Goal: Task Accomplishment & Management: Manage account settings

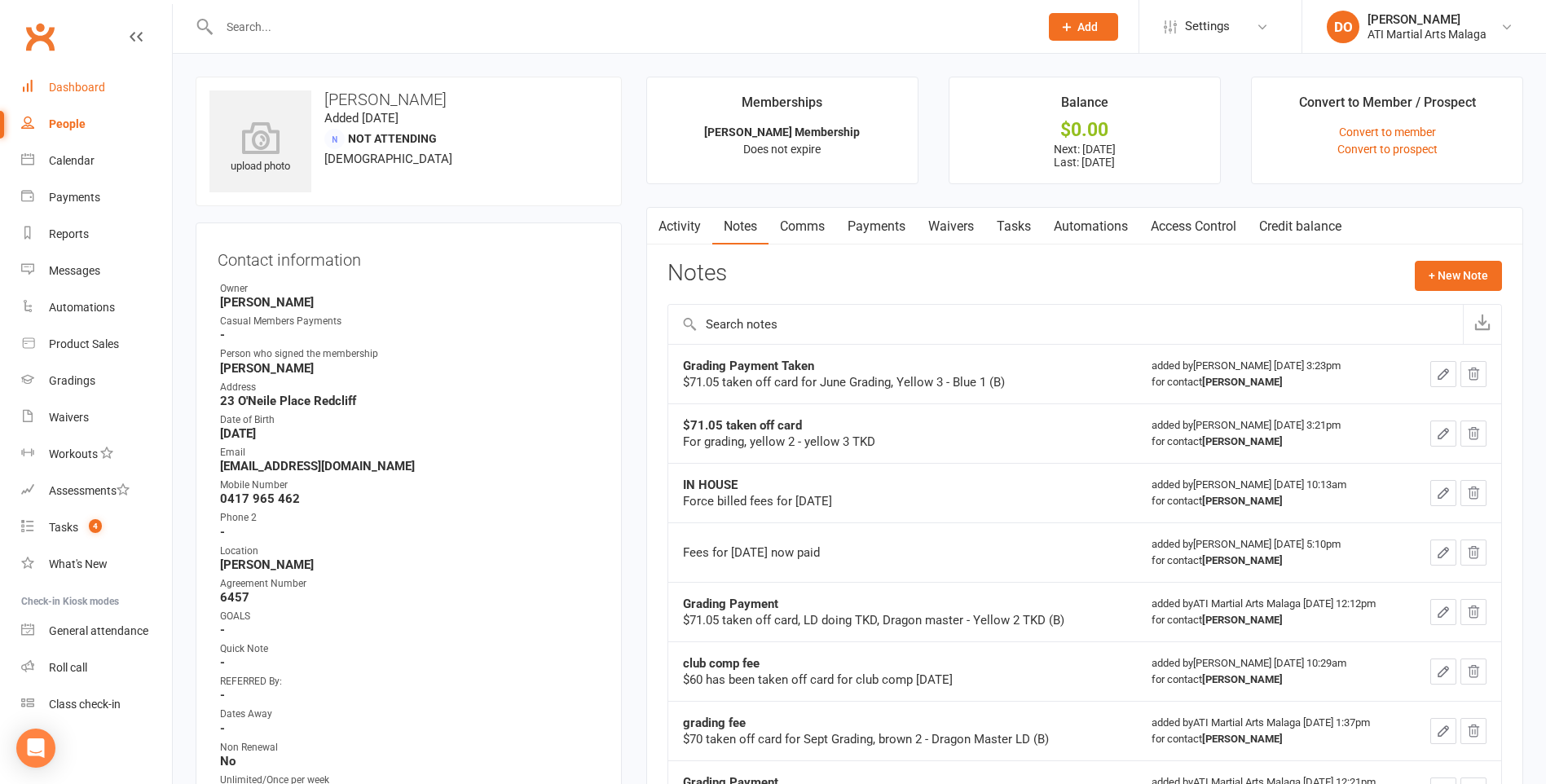
click at [61, 83] on div "Dashboard" at bounding box center [77, 87] width 56 height 13
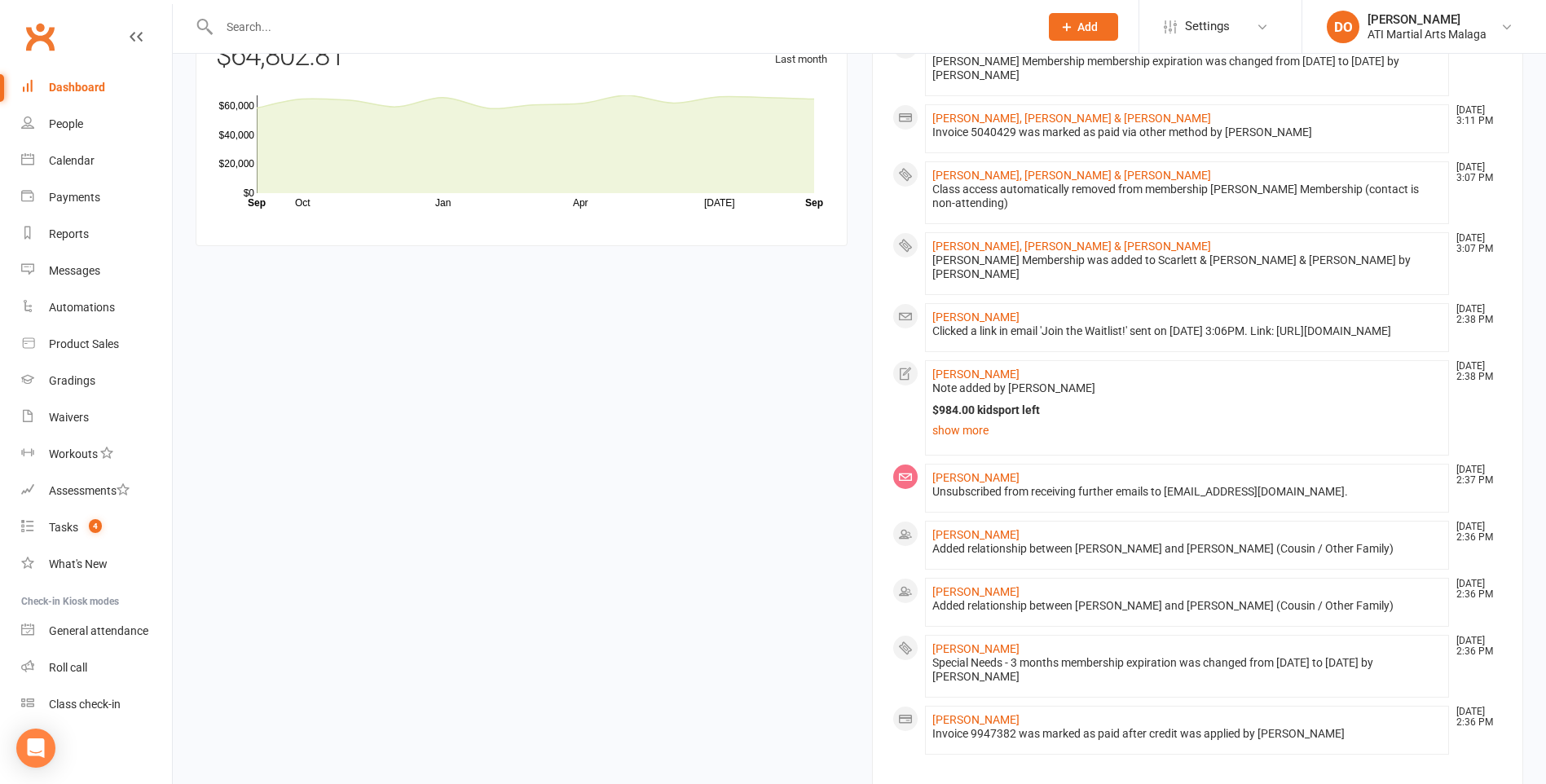
scroll to position [1384, 0]
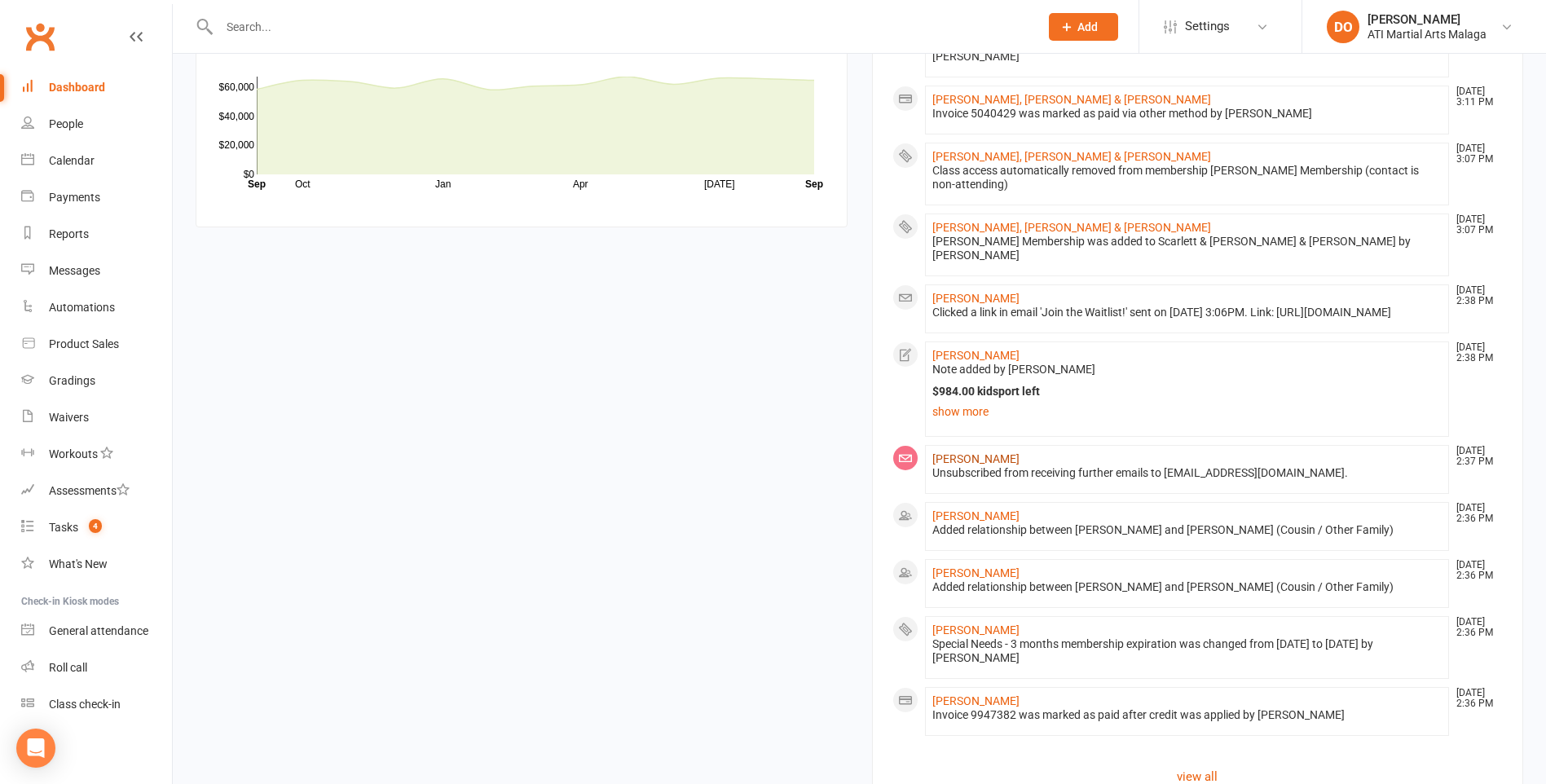
click at [949, 465] on link "[PERSON_NAME]" at bounding box center [976, 459] width 87 height 13
click at [969, 465] on link "[PERSON_NAME]" at bounding box center [976, 459] width 87 height 13
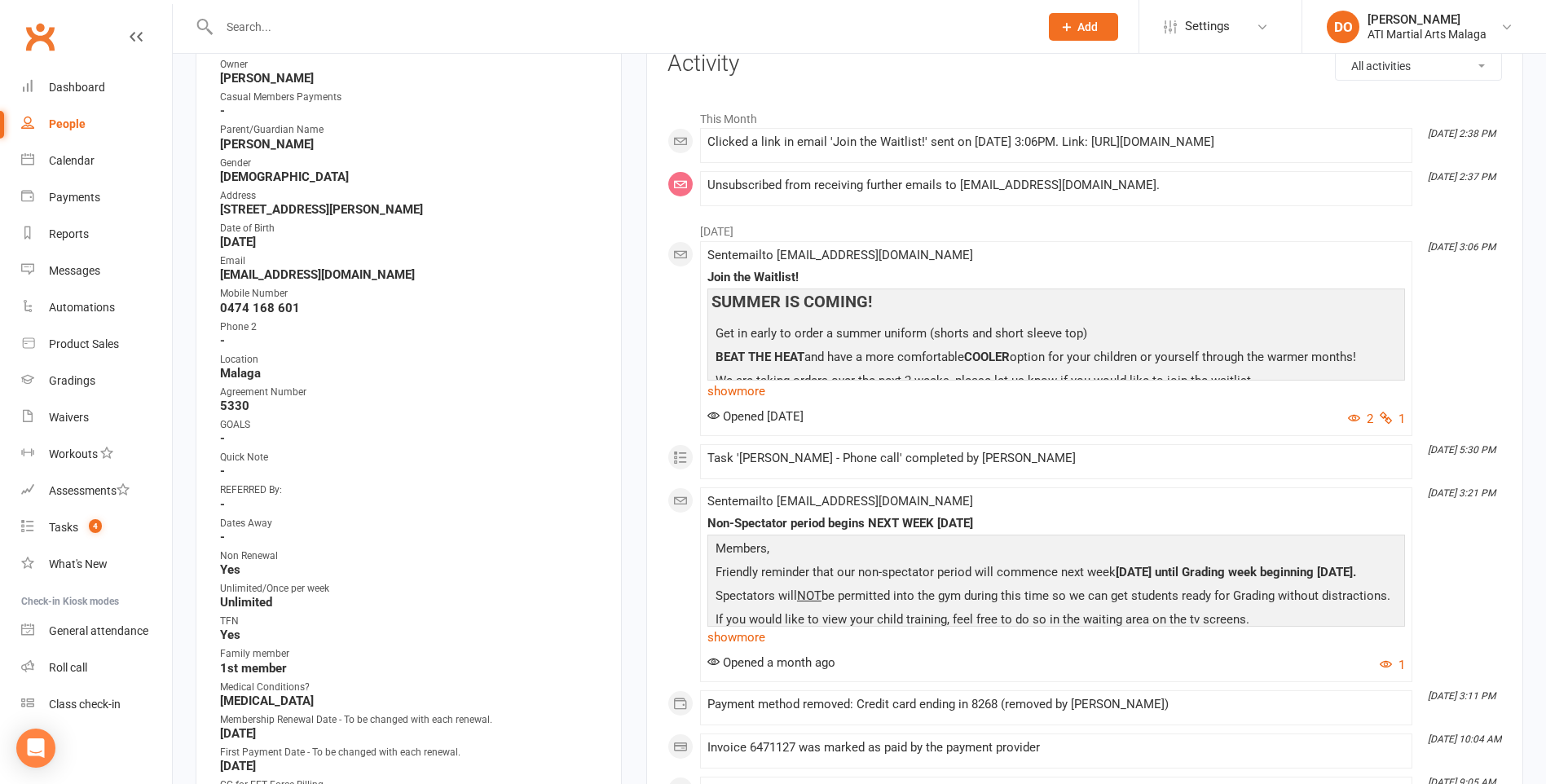
scroll to position [82, 0]
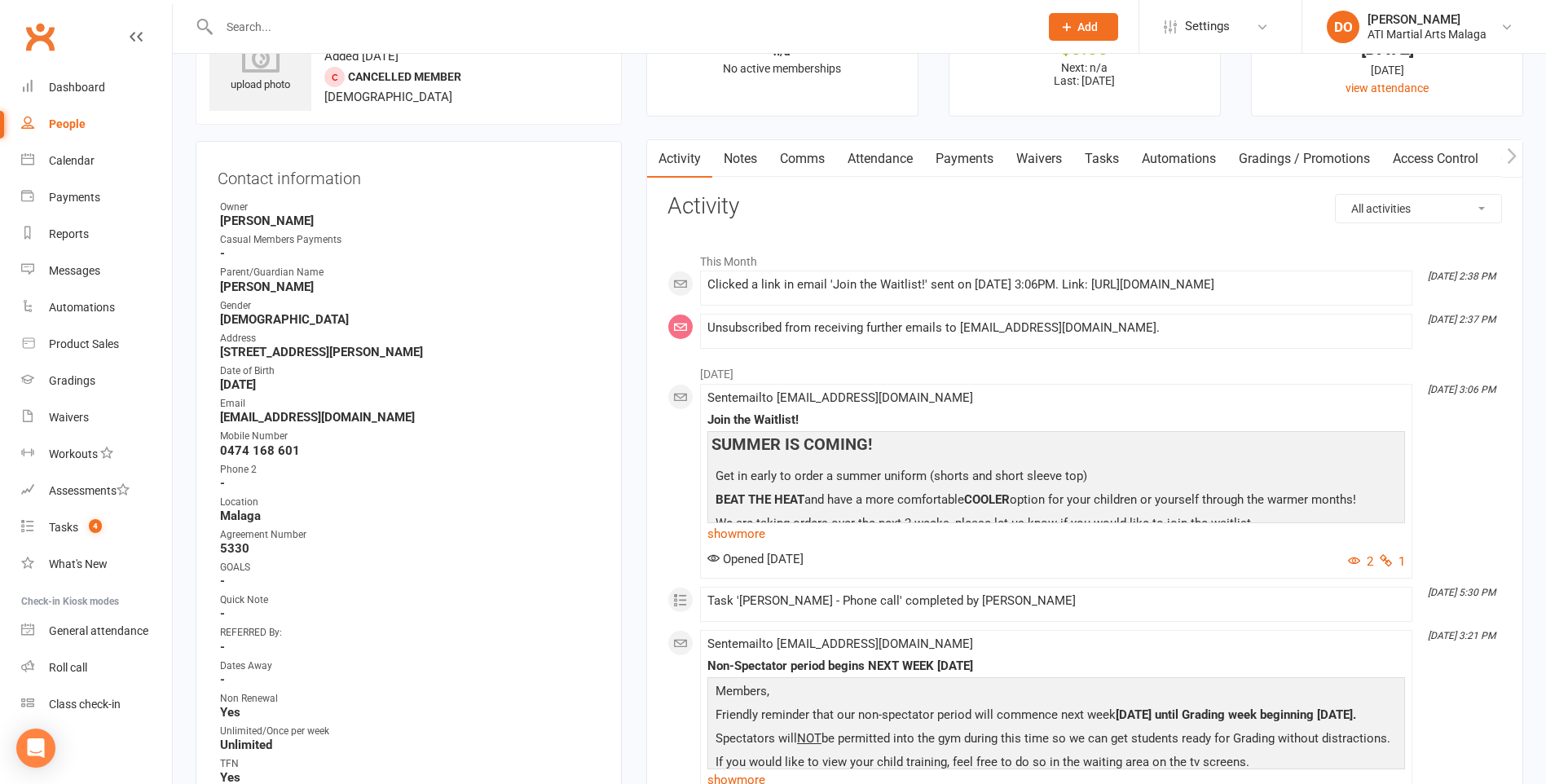
click at [745, 159] on link "Notes" at bounding box center [741, 158] width 56 height 37
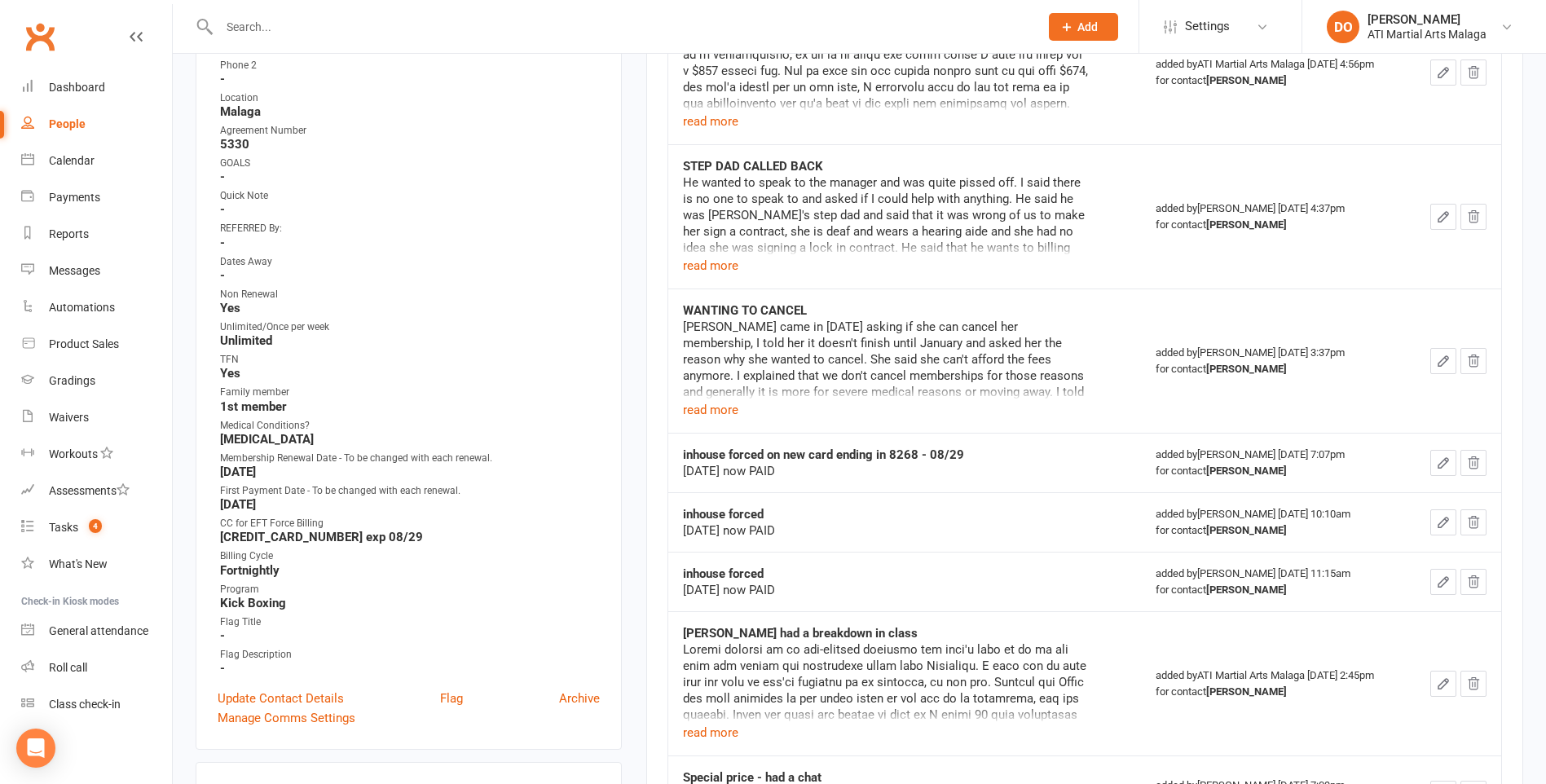
scroll to position [571, 0]
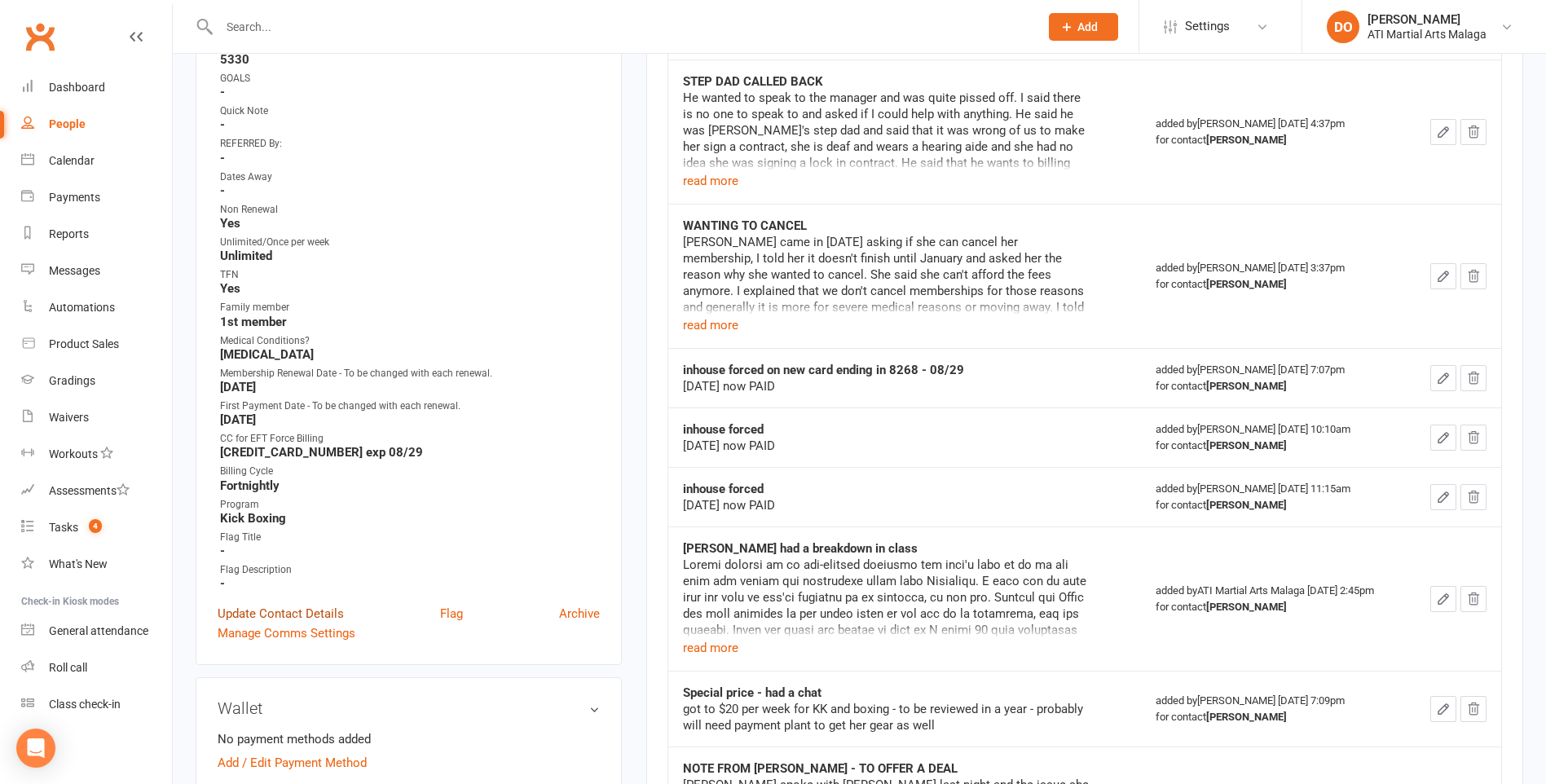
click at [310, 620] on link "Update Contact Details" at bounding box center [280, 613] width 126 height 20
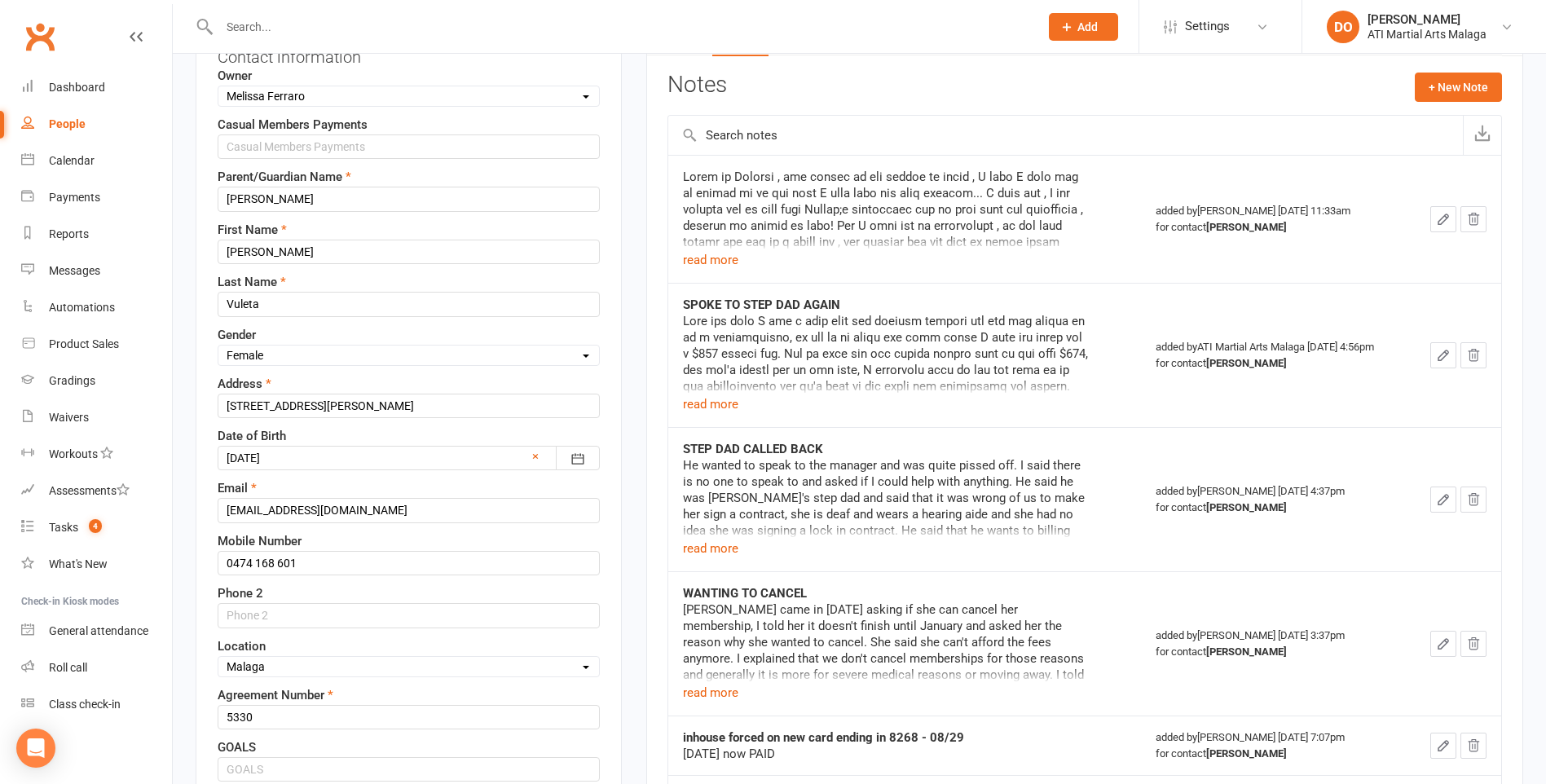
scroll to position [76, 0]
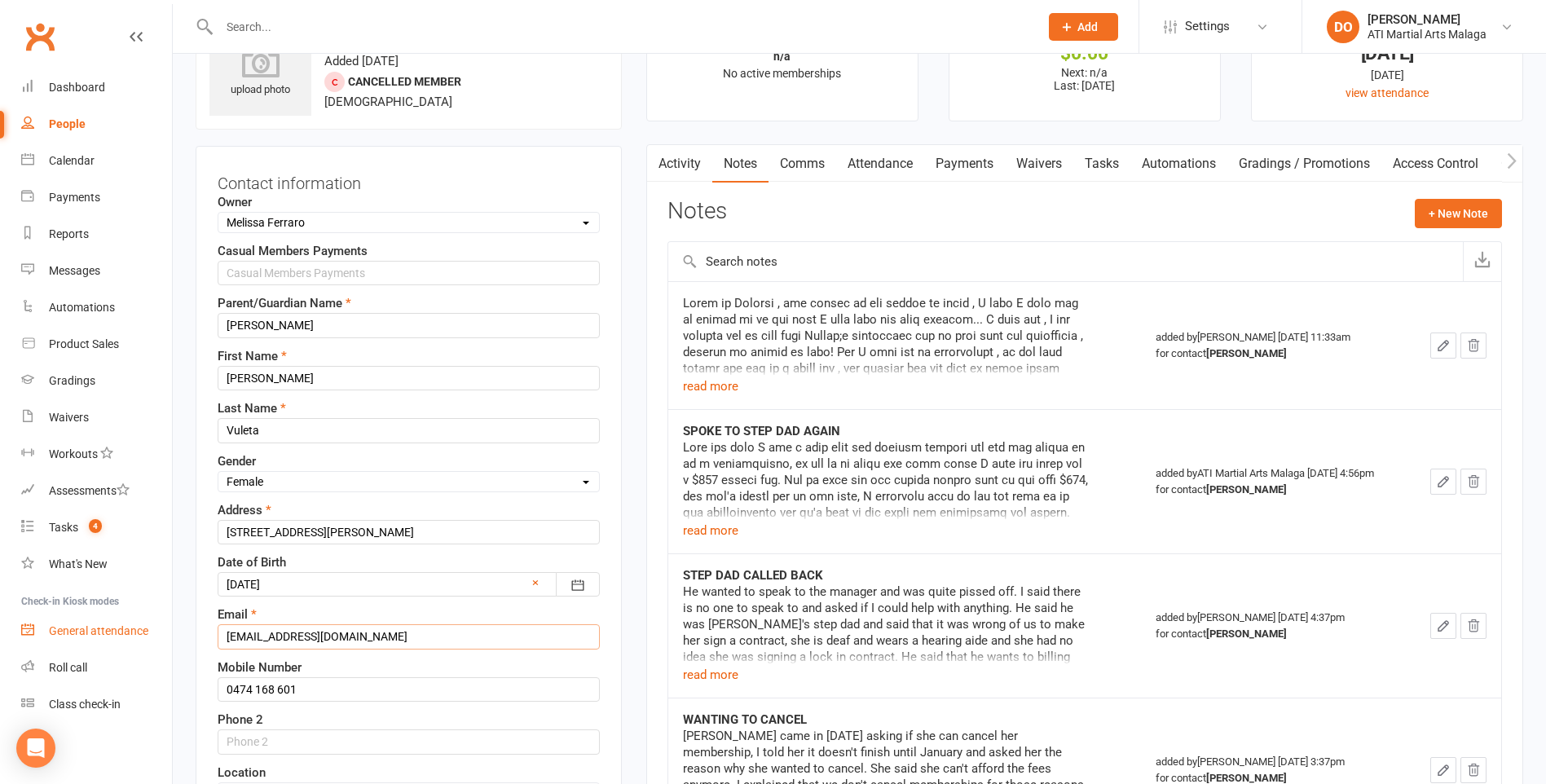
drag, startPoint x: 383, startPoint y: 640, endPoint x: 166, endPoint y: 647, distance: 217.1
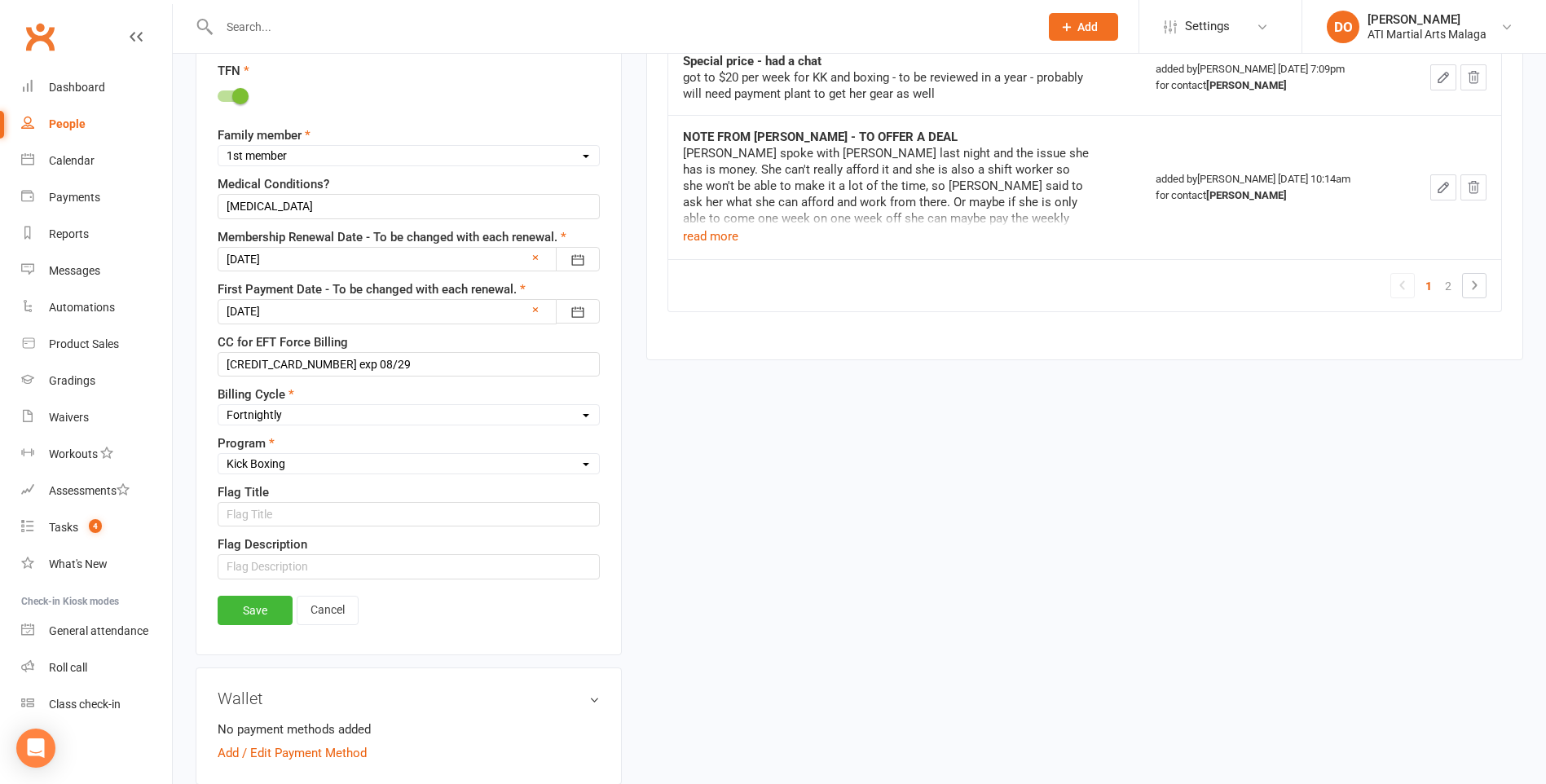
scroll to position [1222, 0]
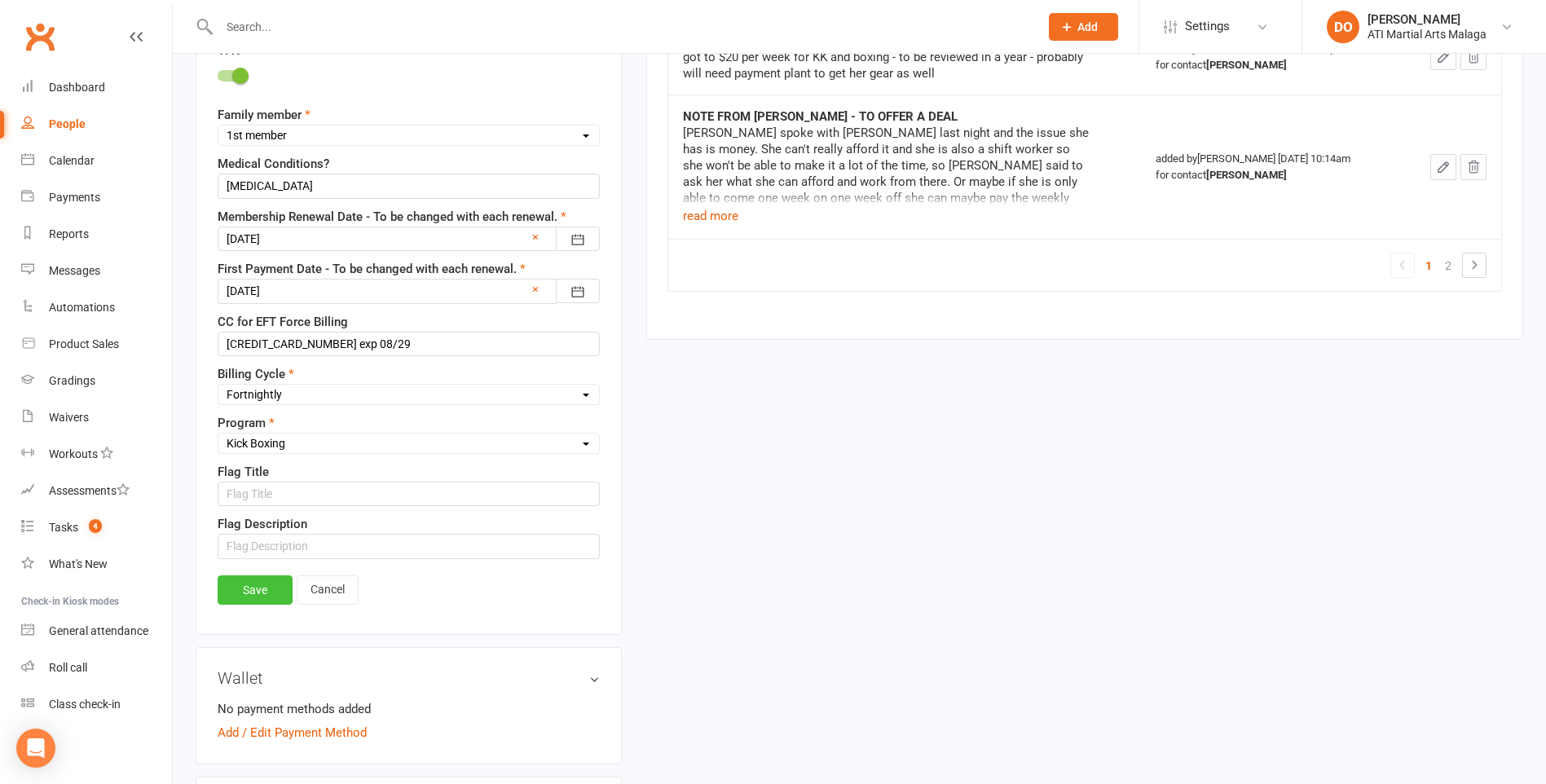
type input "[EMAIL_ADDRESS][DOMAIN_NAME]"
click at [266, 595] on link "Save" at bounding box center [254, 590] width 75 height 29
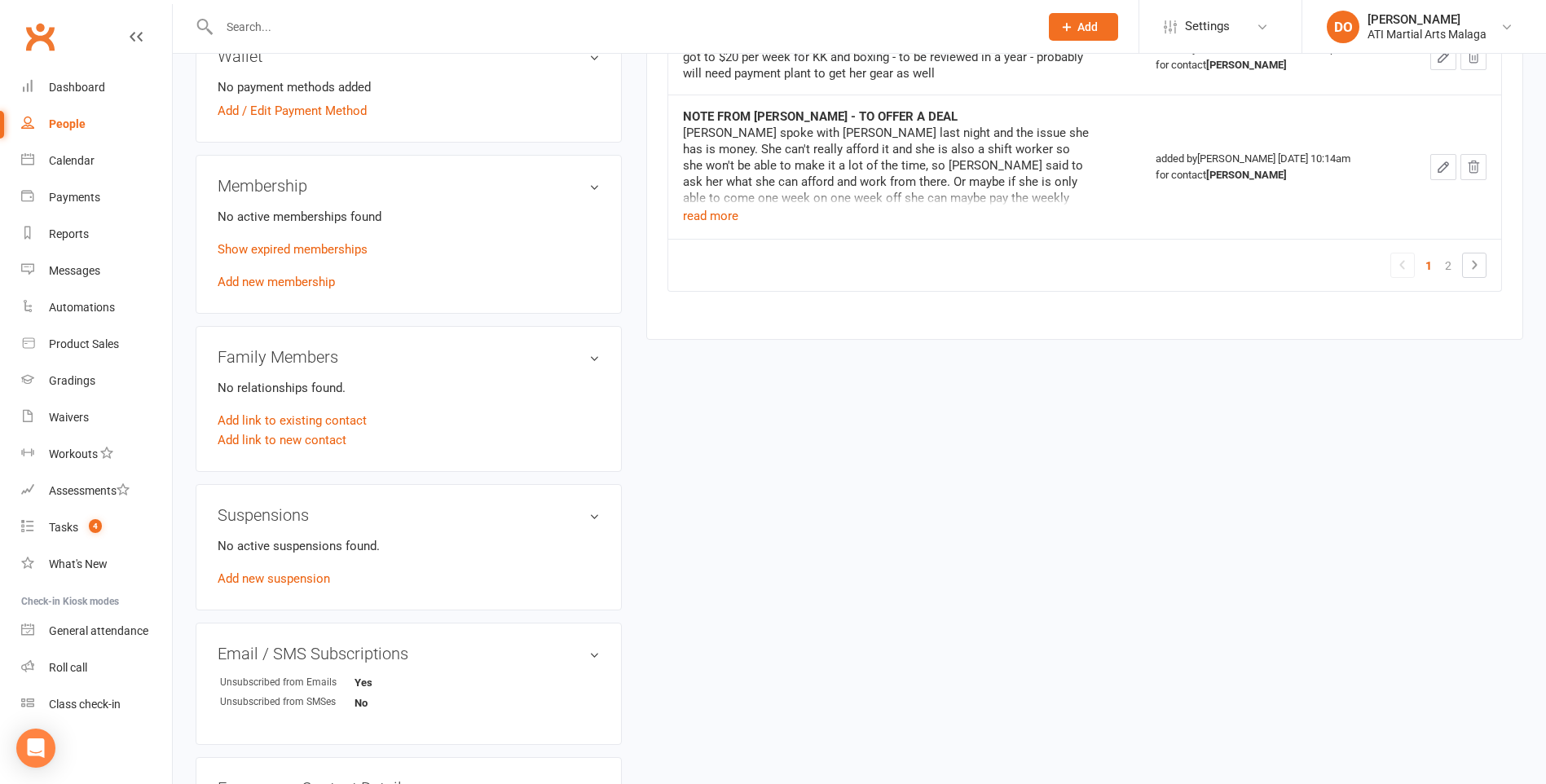
click at [1021, 28] on input "text" at bounding box center [621, 26] width 813 height 23
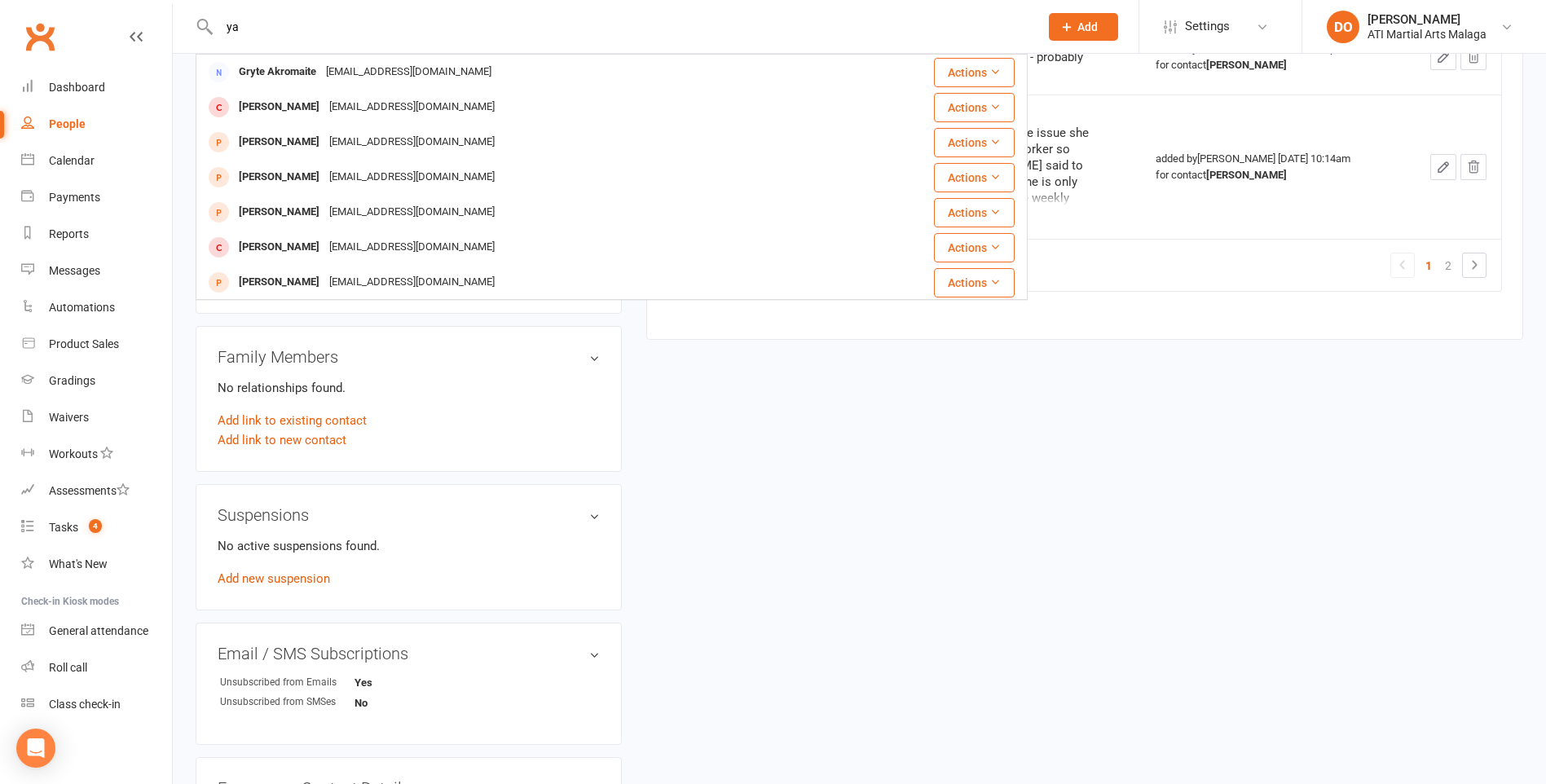
type input "y"
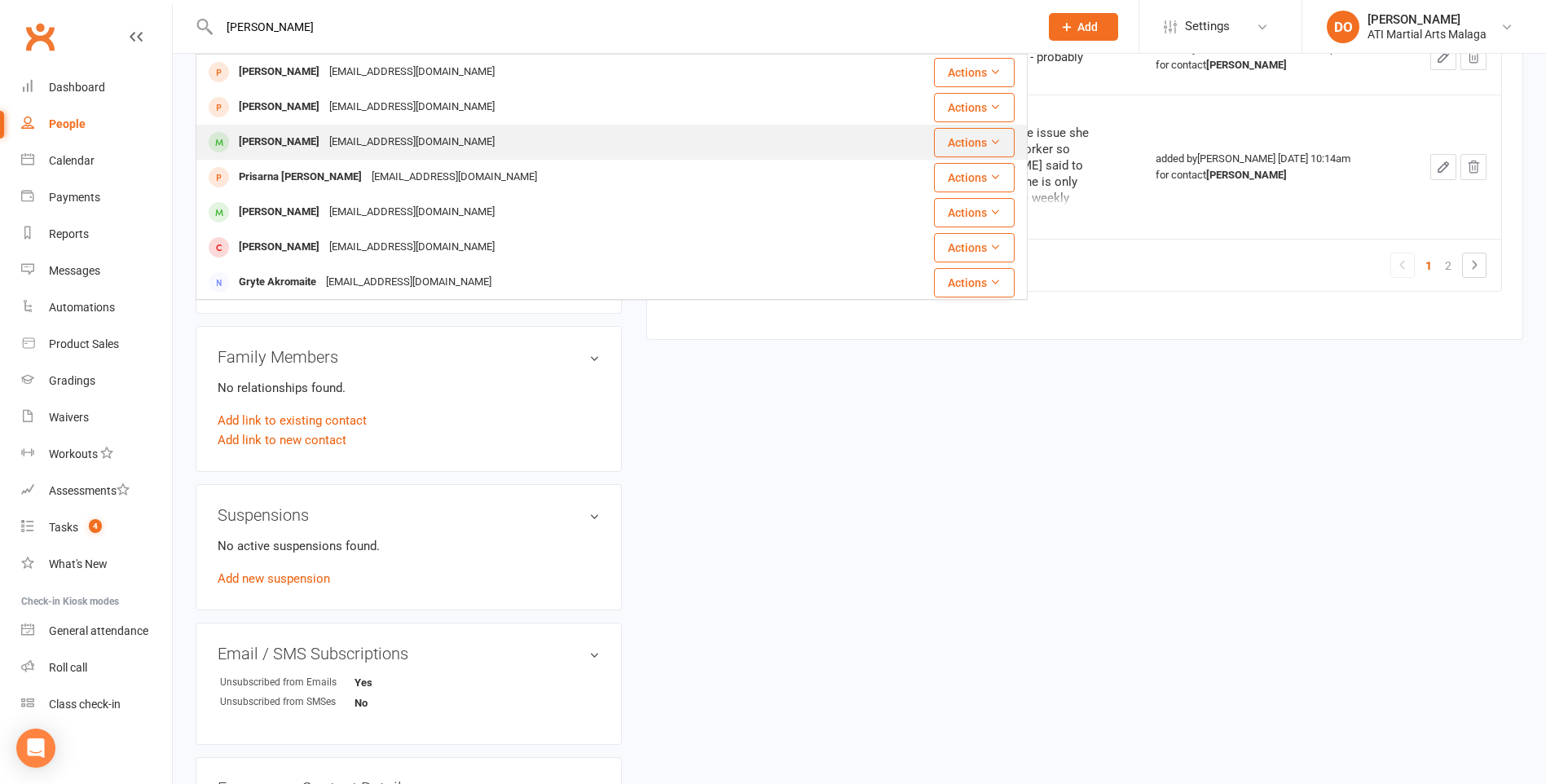
type input "[PERSON_NAME]"
click at [394, 136] on div "[EMAIL_ADDRESS][DOMAIN_NAME]" at bounding box center [412, 142] width 175 height 24
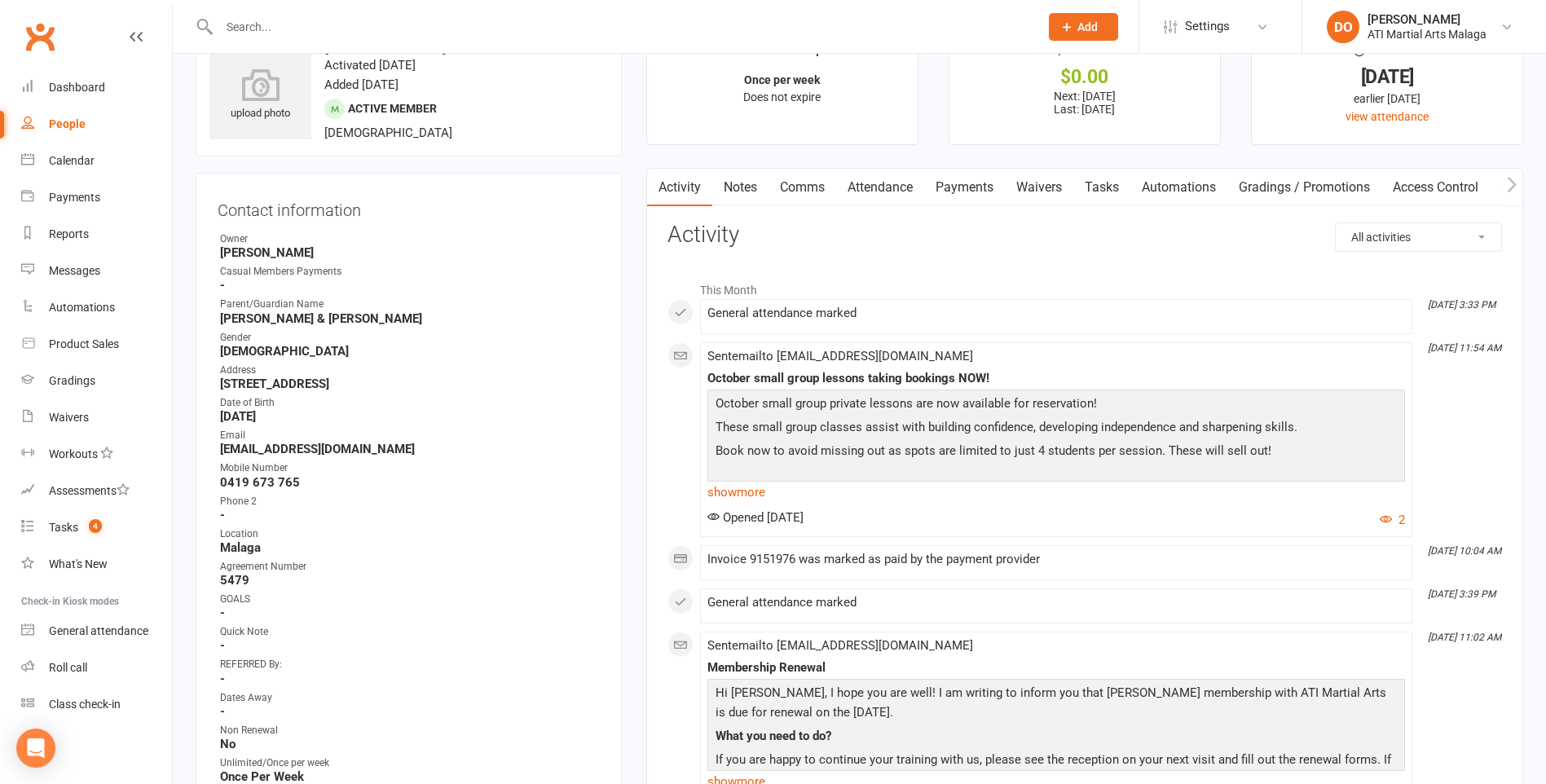
scroll to position [82, 0]
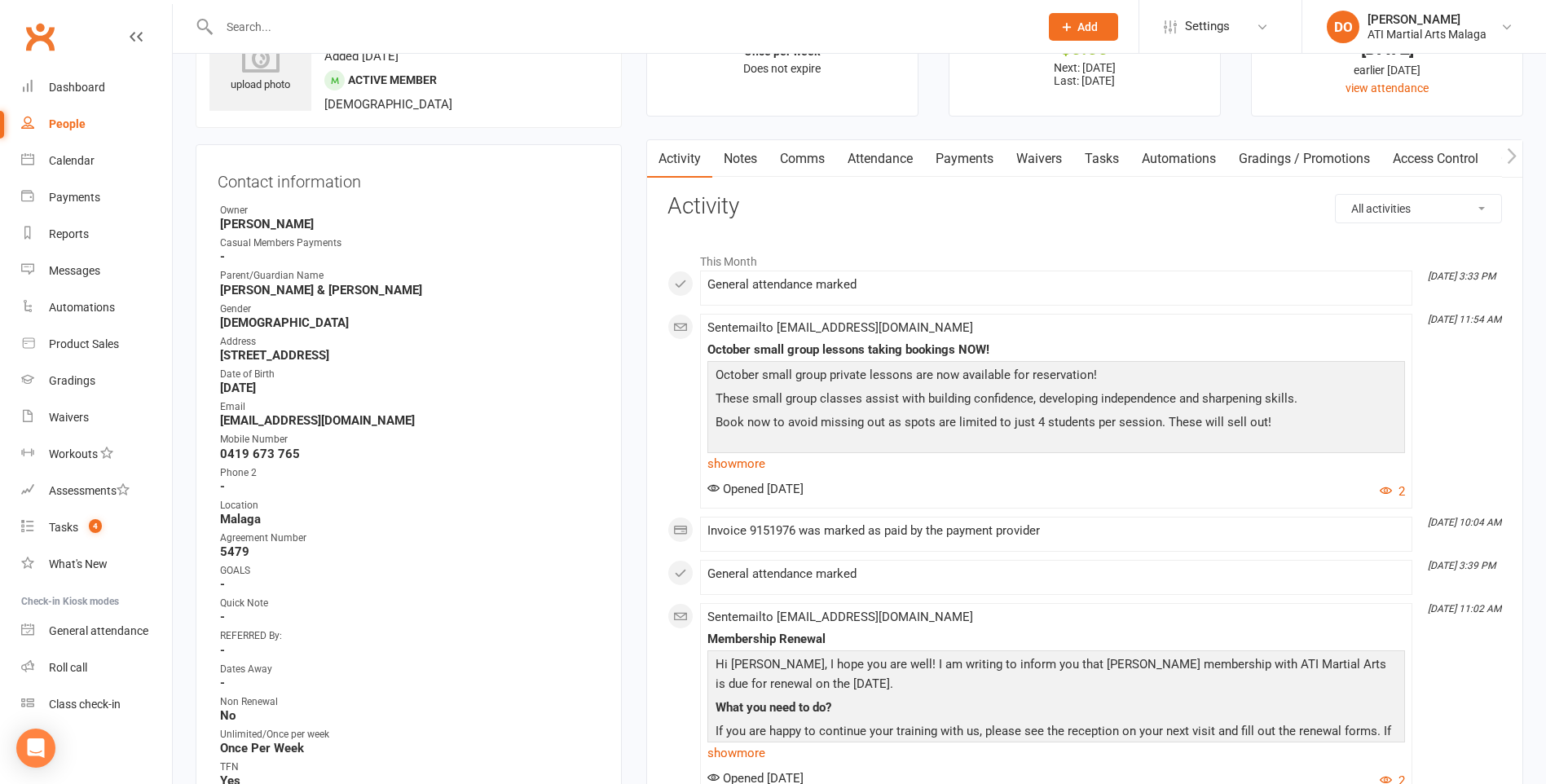
drag, startPoint x: 969, startPoint y: 164, endPoint x: 978, endPoint y: 173, distance: 12.7
click at [970, 166] on link "Payments" at bounding box center [964, 158] width 81 height 37
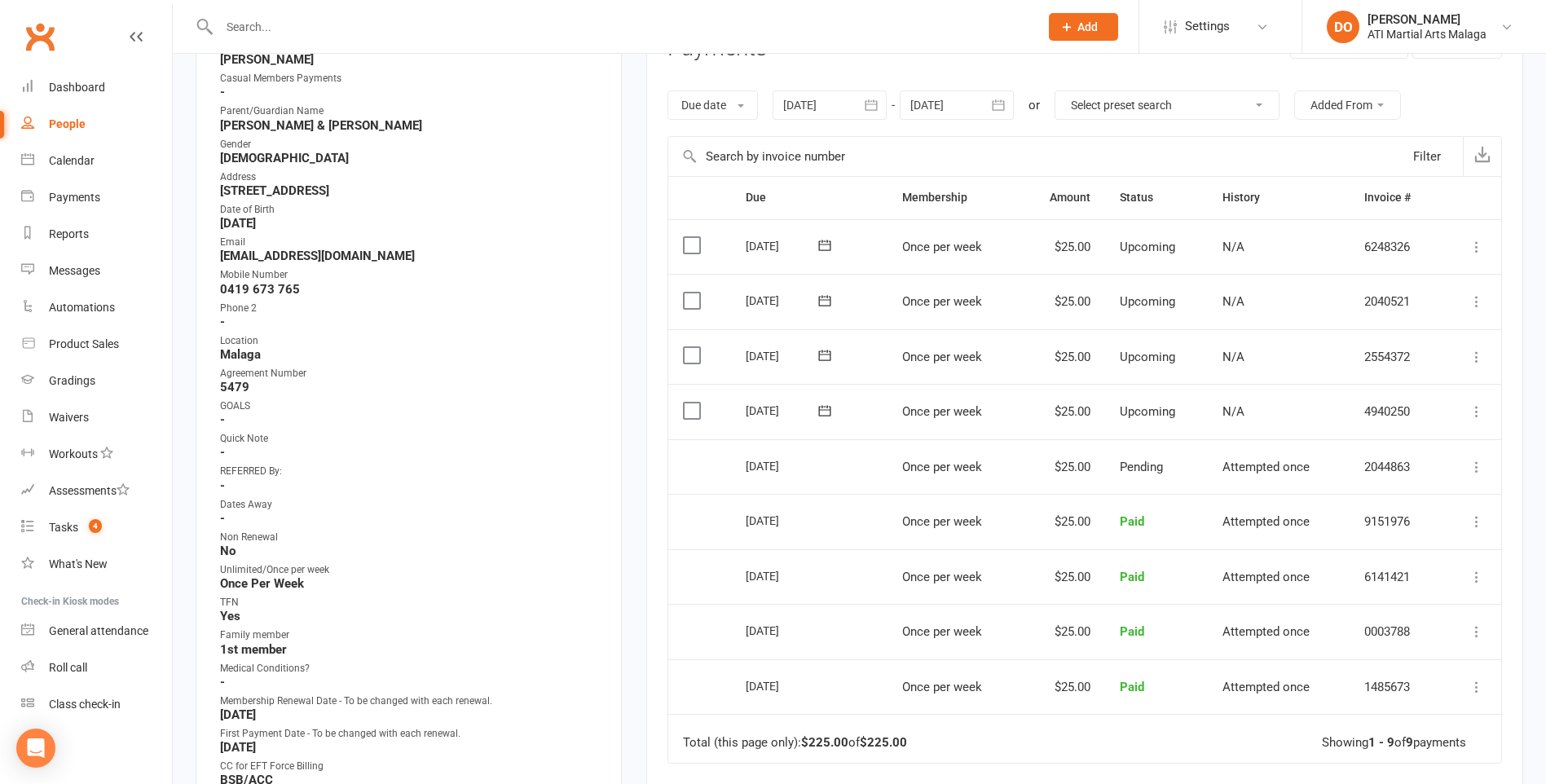
scroll to position [244, 0]
click at [1002, 105] on icon "button" at bounding box center [998, 106] width 16 height 16
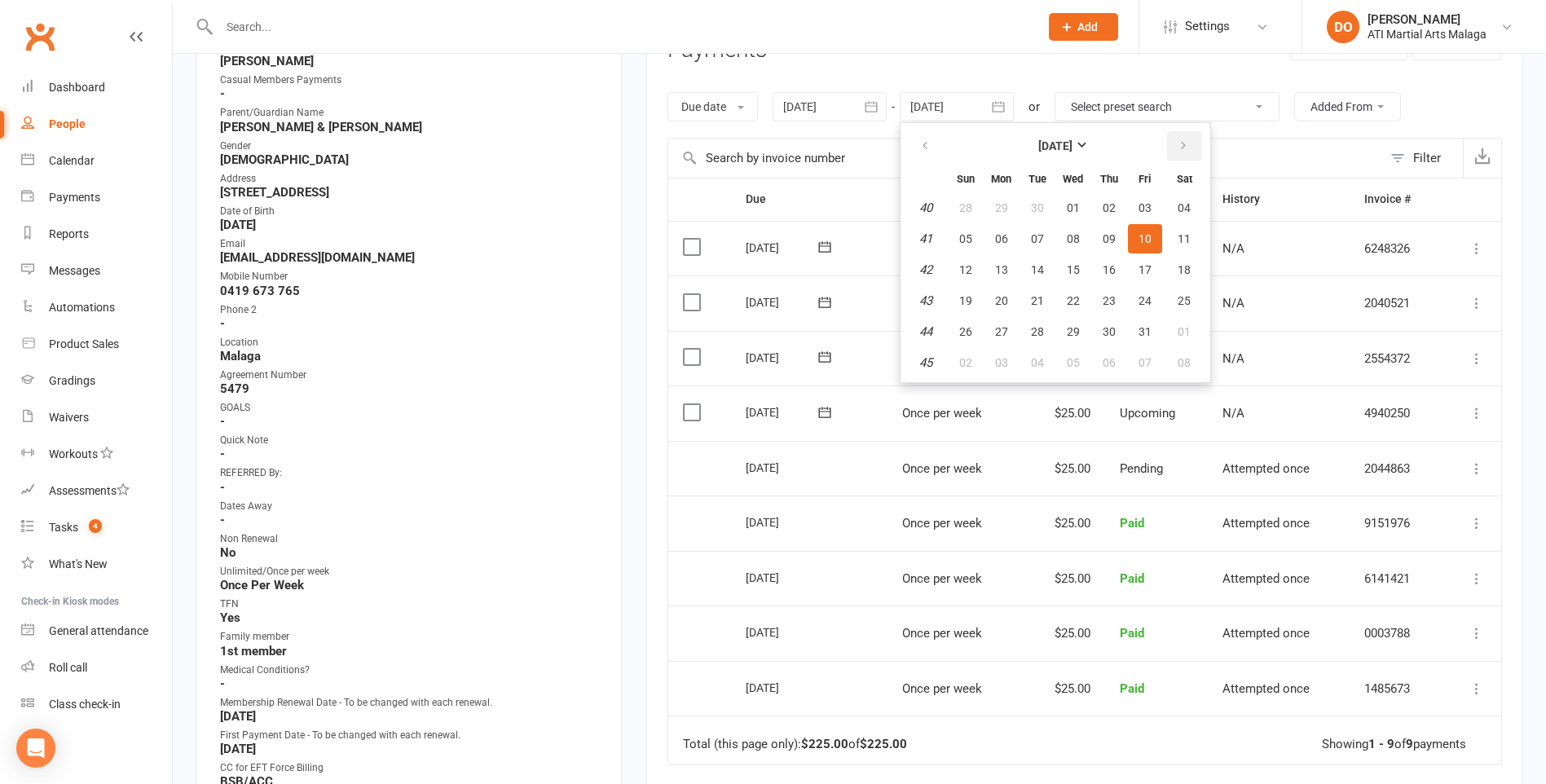
click at [1182, 153] on button "button" at bounding box center [1184, 145] width 35 height 29
click at [1122, 256] on button "18" at bounding box center [1109, 270] width 35 height 29
type input "[DATE]"
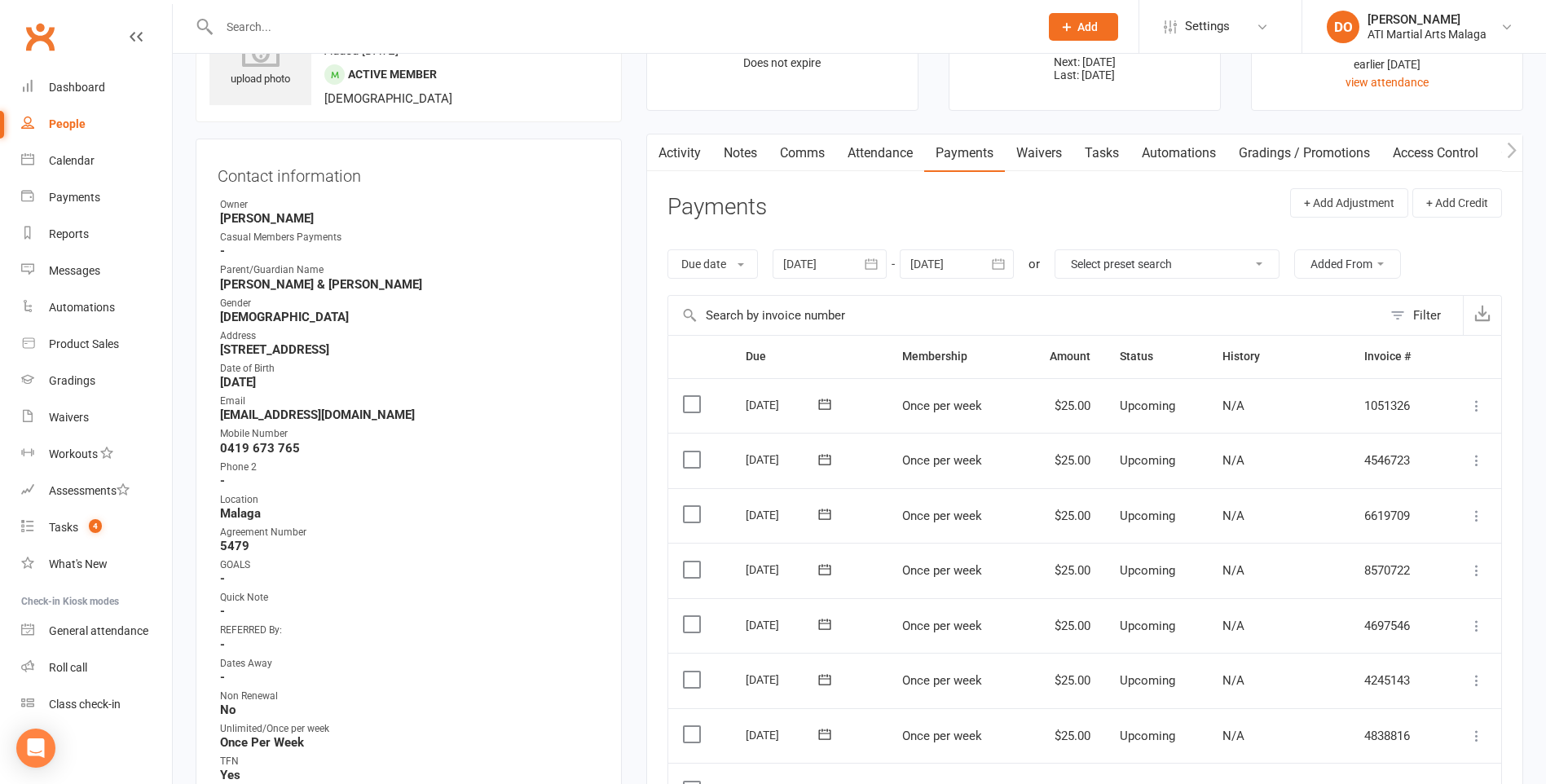
scroll to position [0, 0]
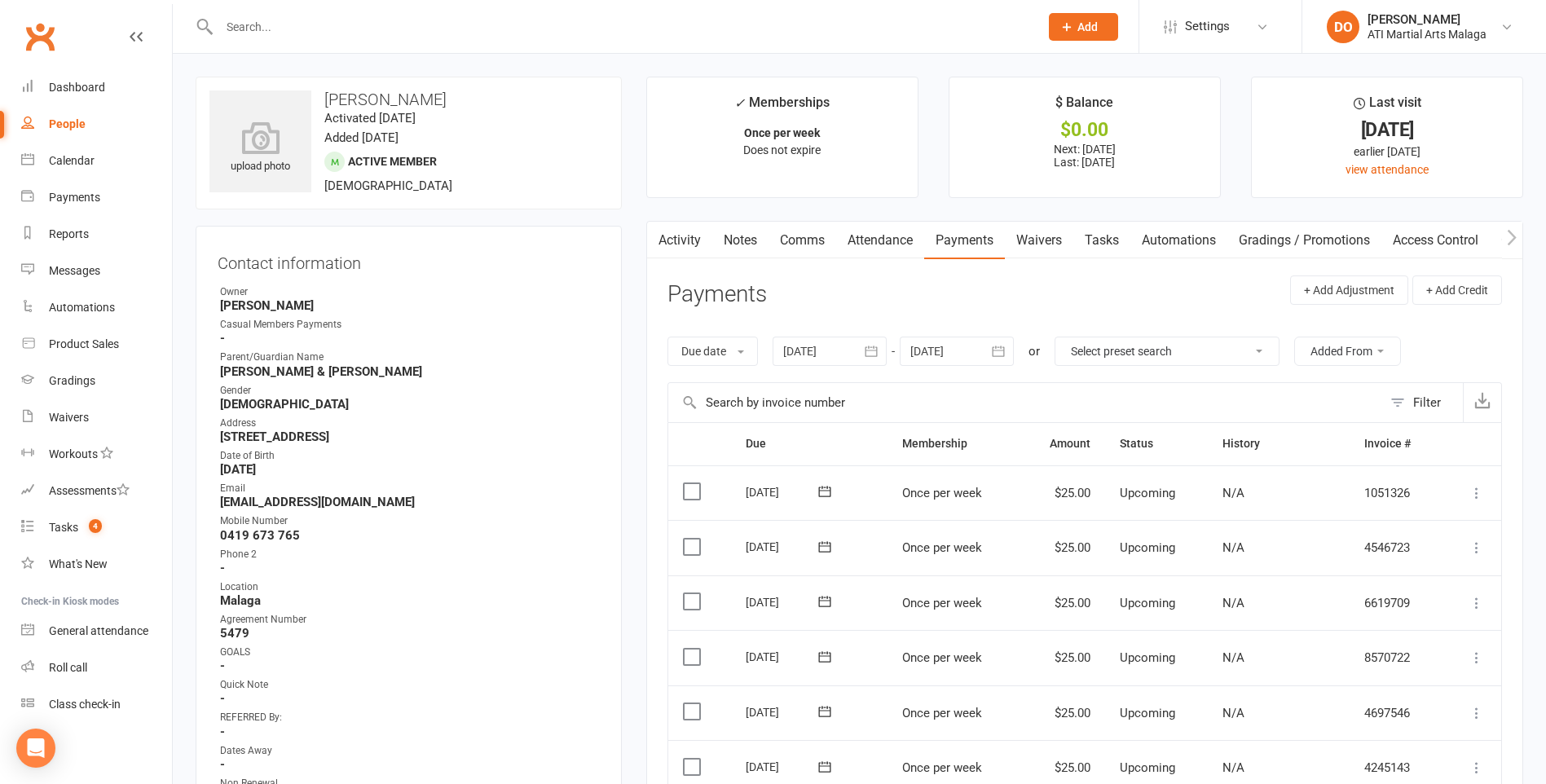
click at [614, 35] on input "text" at bounding box center [621, 26] width 813 height 23
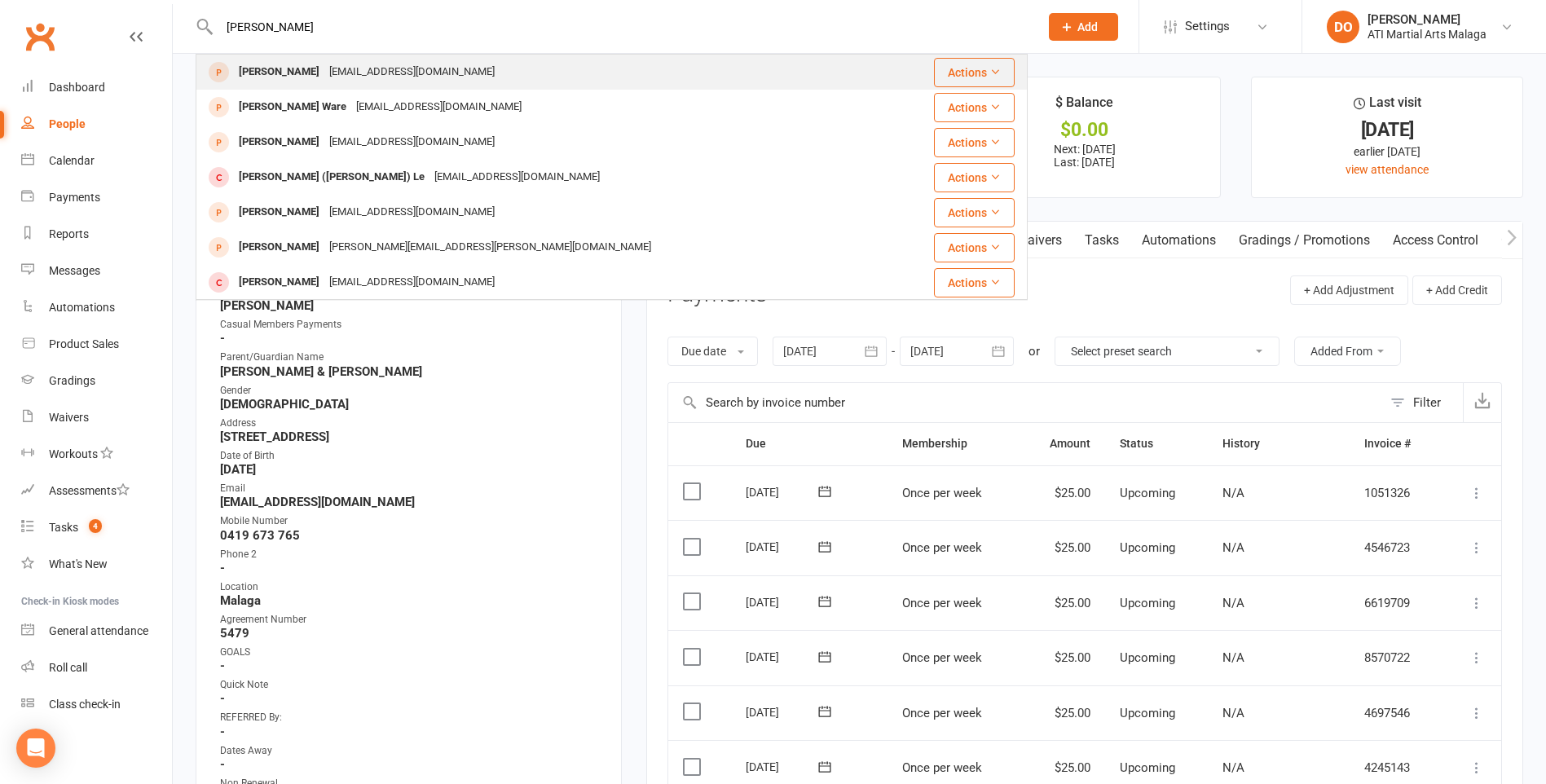
type input "[PERSON_NAME]"
click at [376, 80] on div "[EMAIL_ADDRESS][DOMAIN_NAME]" at bounding box center [412, 72] width 175 height 24
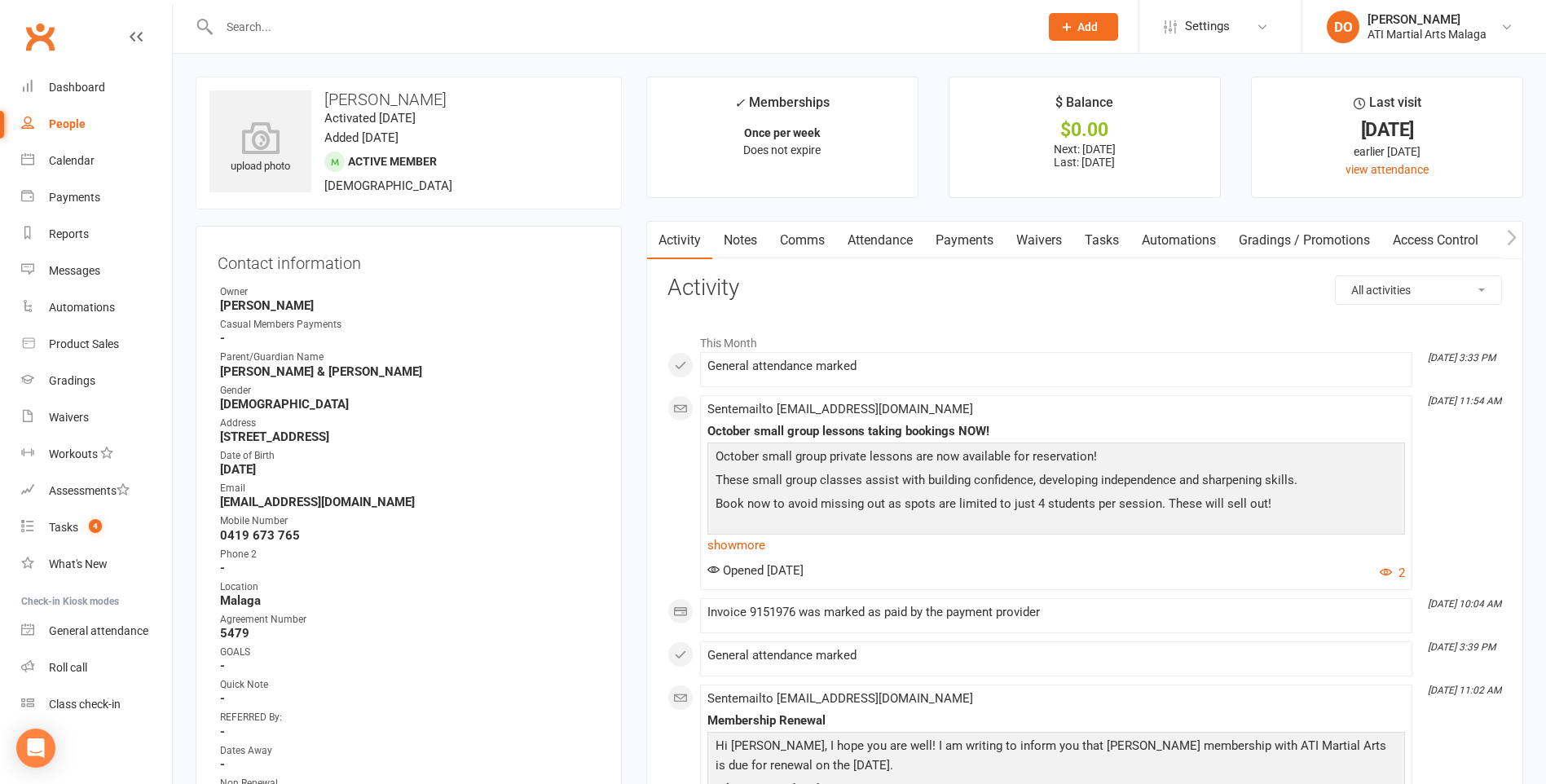
click at [477, 28] on input "text" at bounding box center [621, 26] width 813 height 23
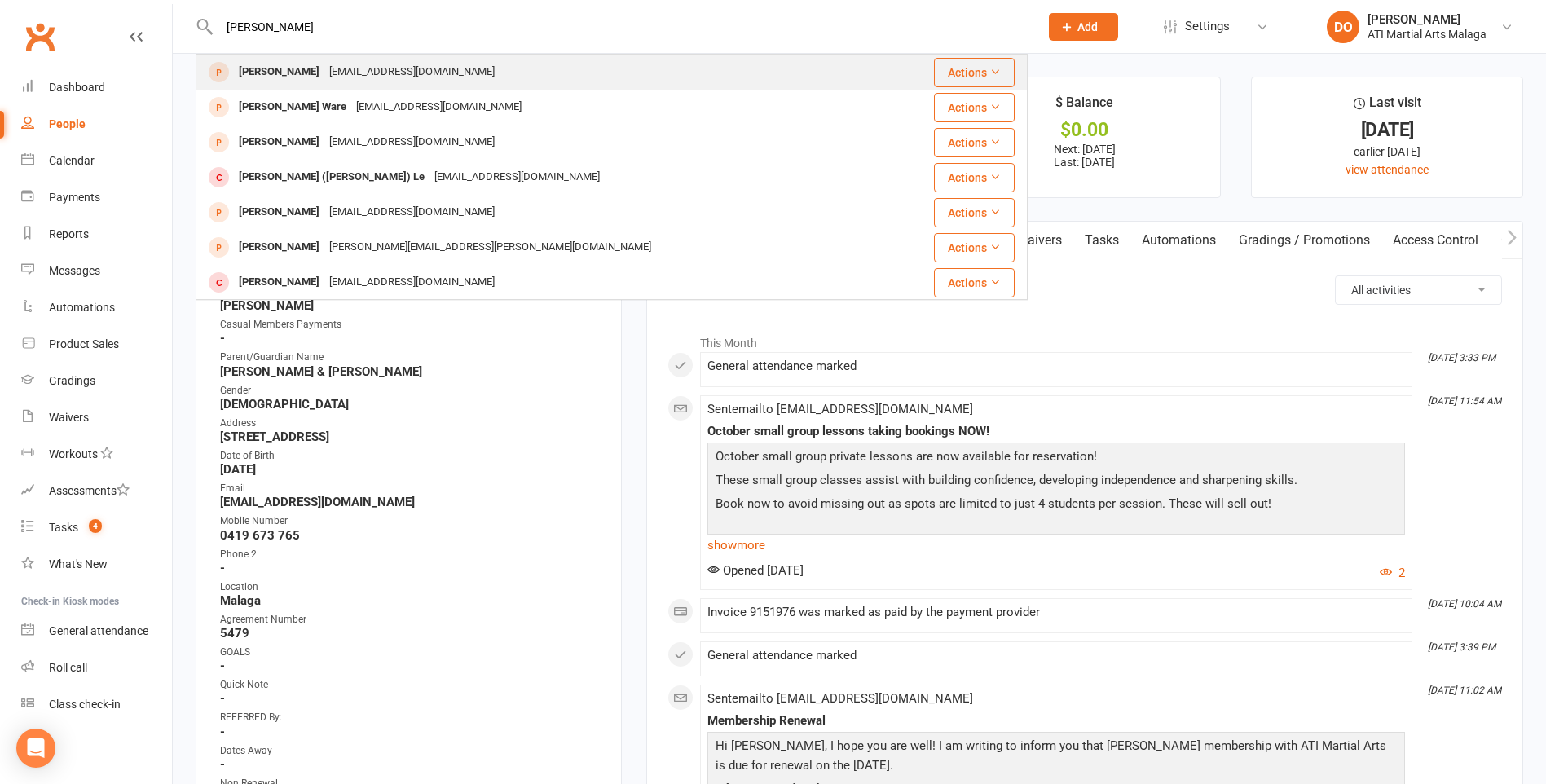
type input "[PERSON_NAME]"
drag, startPoint x: 397, startPoint y: 74, endPoint x: 403, endPoint y: 83, distance: 10.8
click at [397, 74] on div "[EMAIL_ADDRESS][DOMAIN_NAME]" at bounding box center [412, 72] width 175 height 24
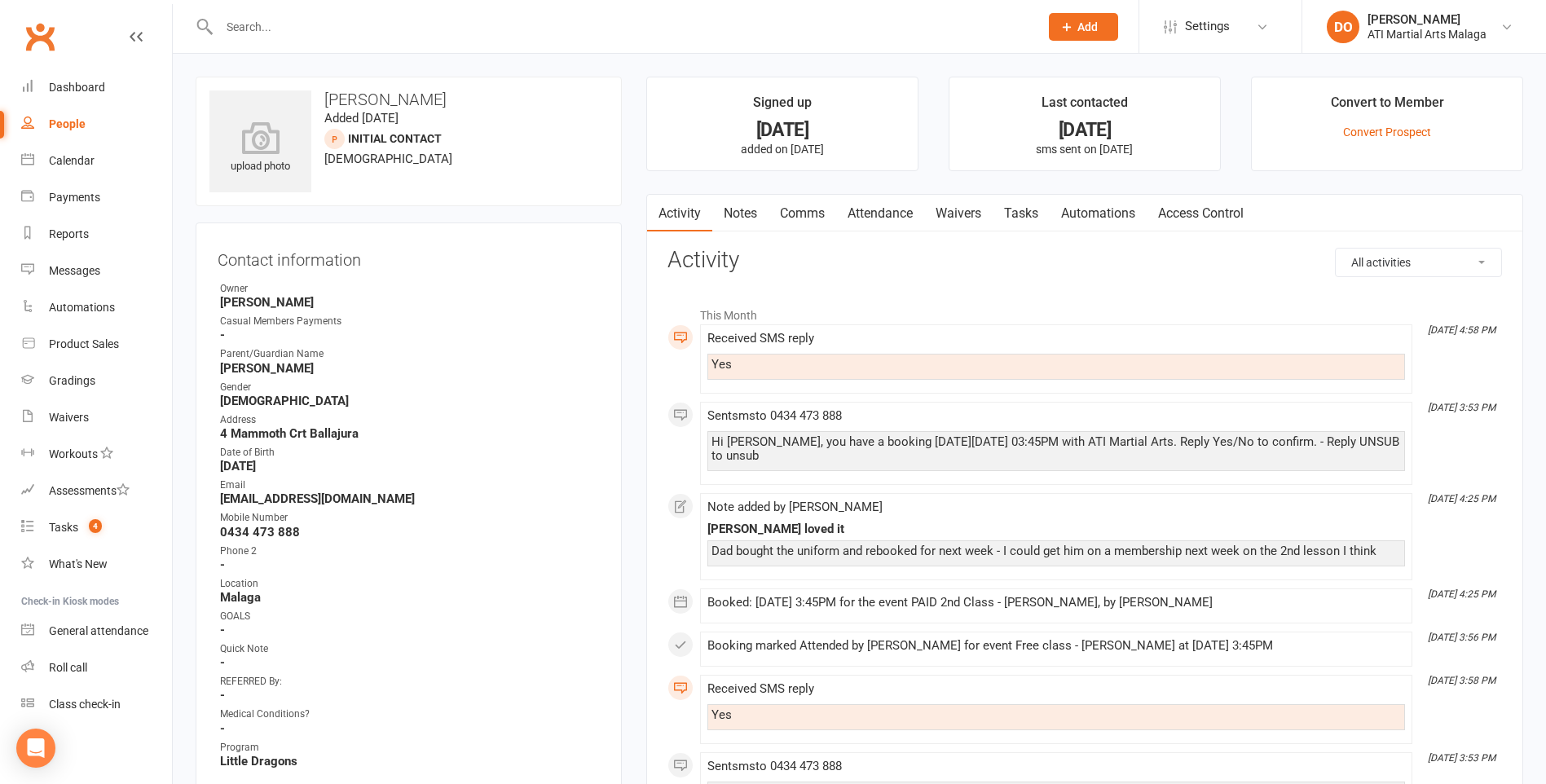
click at [713, 34] on input "text" at bounding box center [621, 26] width 813 height 23
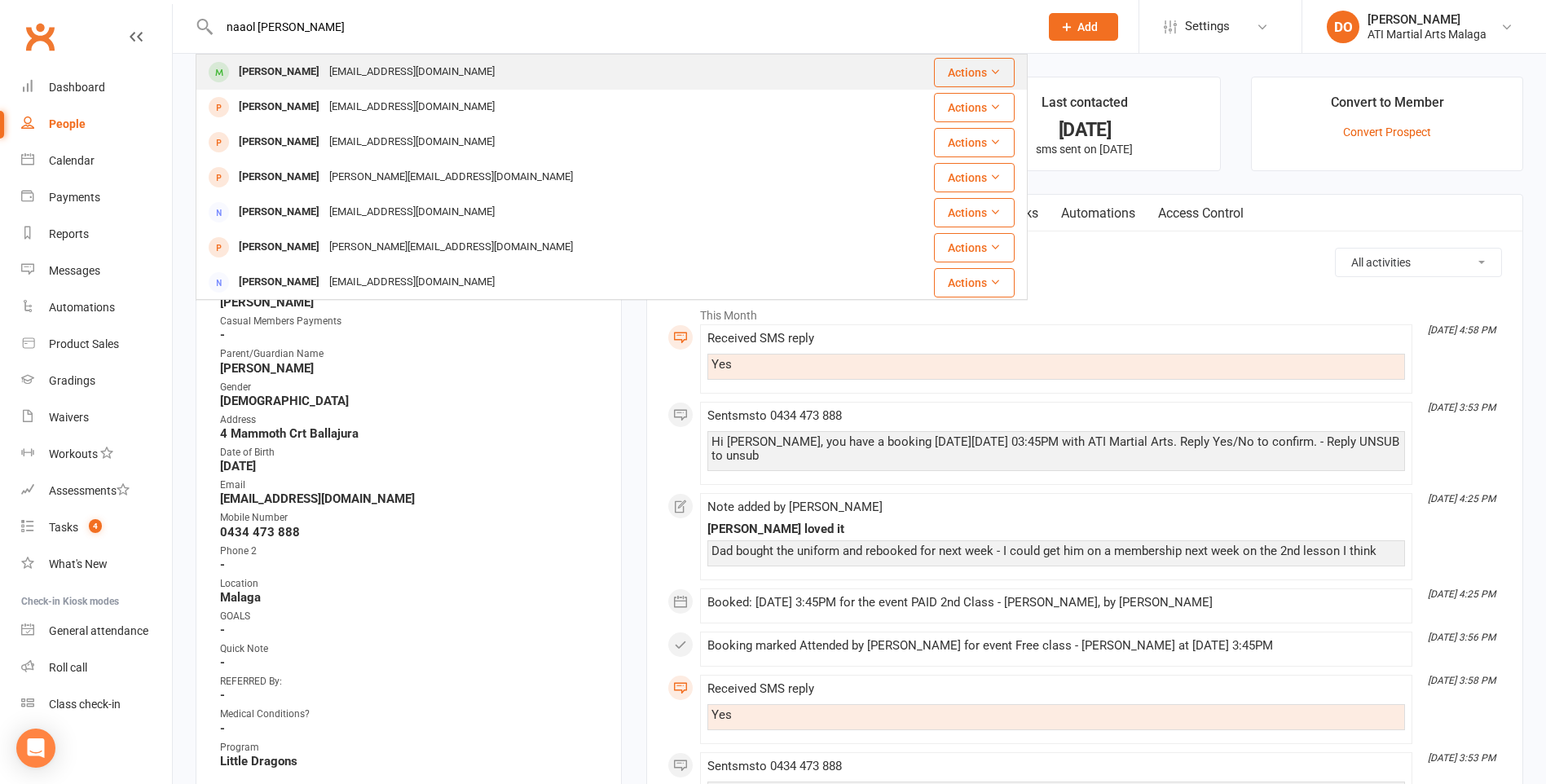
type input "naaol desta"
drag, startPoint x: 304, startPoint y: 77, endPoint x: 313, endPoint y: 74, distance: 9.5
click at [324, 76] on div "lelisedirib8@gmail.com" at bounding box center [412, 72] width 175 height 24
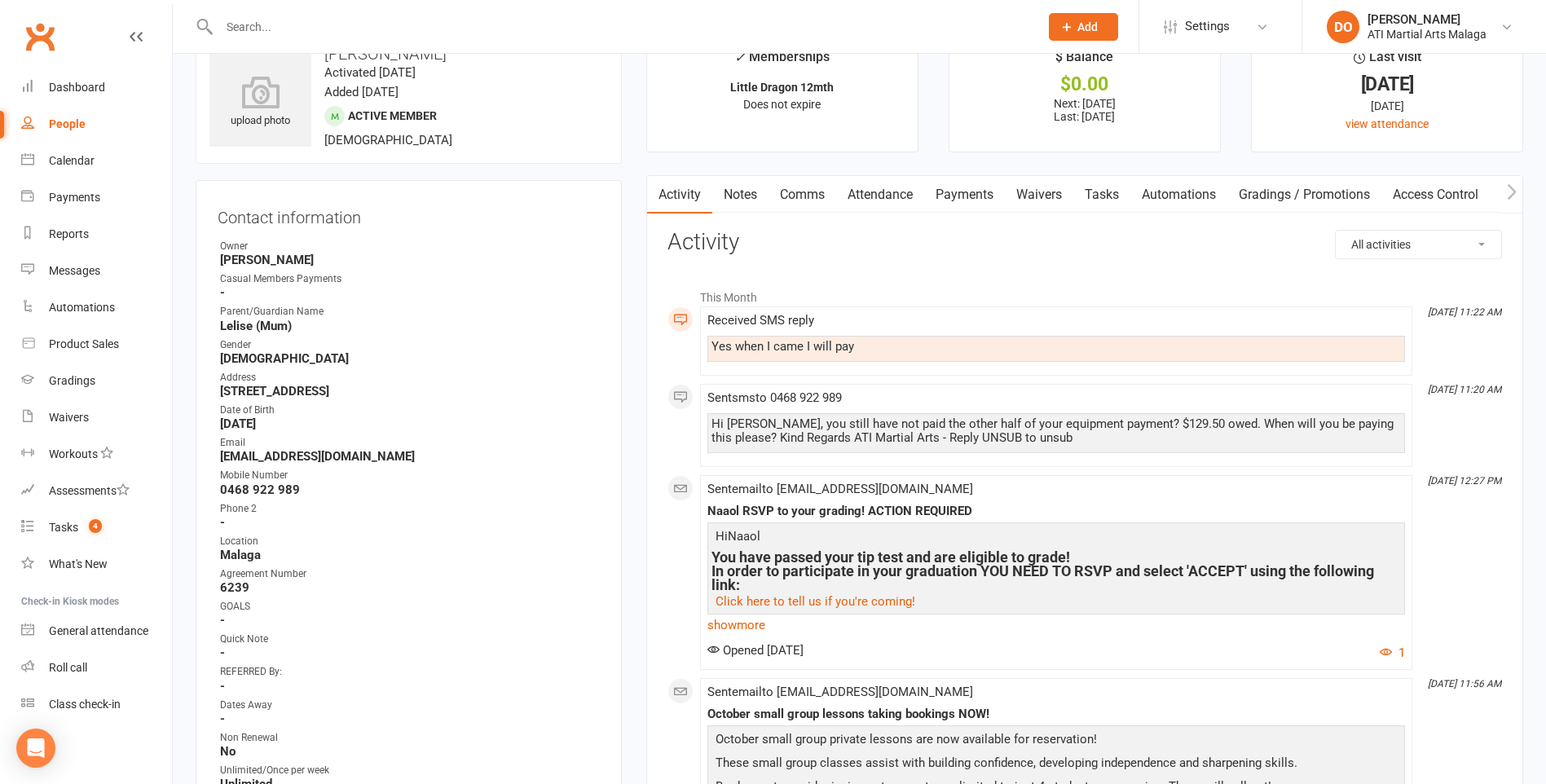
scroll to position [82, 0]
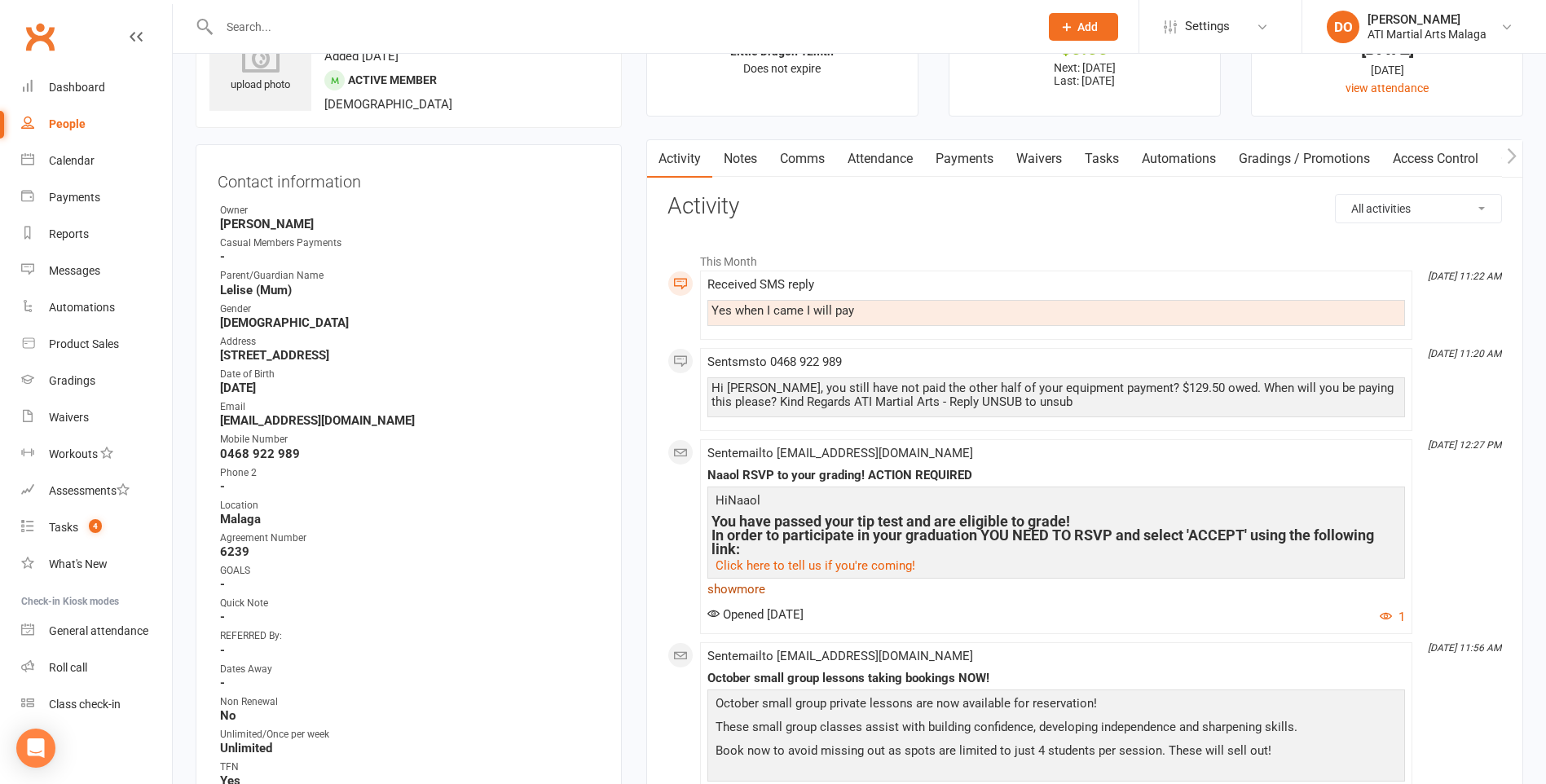
click at [762, 595] on link "show more" at bounding box center [1056, 589] width 698 height 23
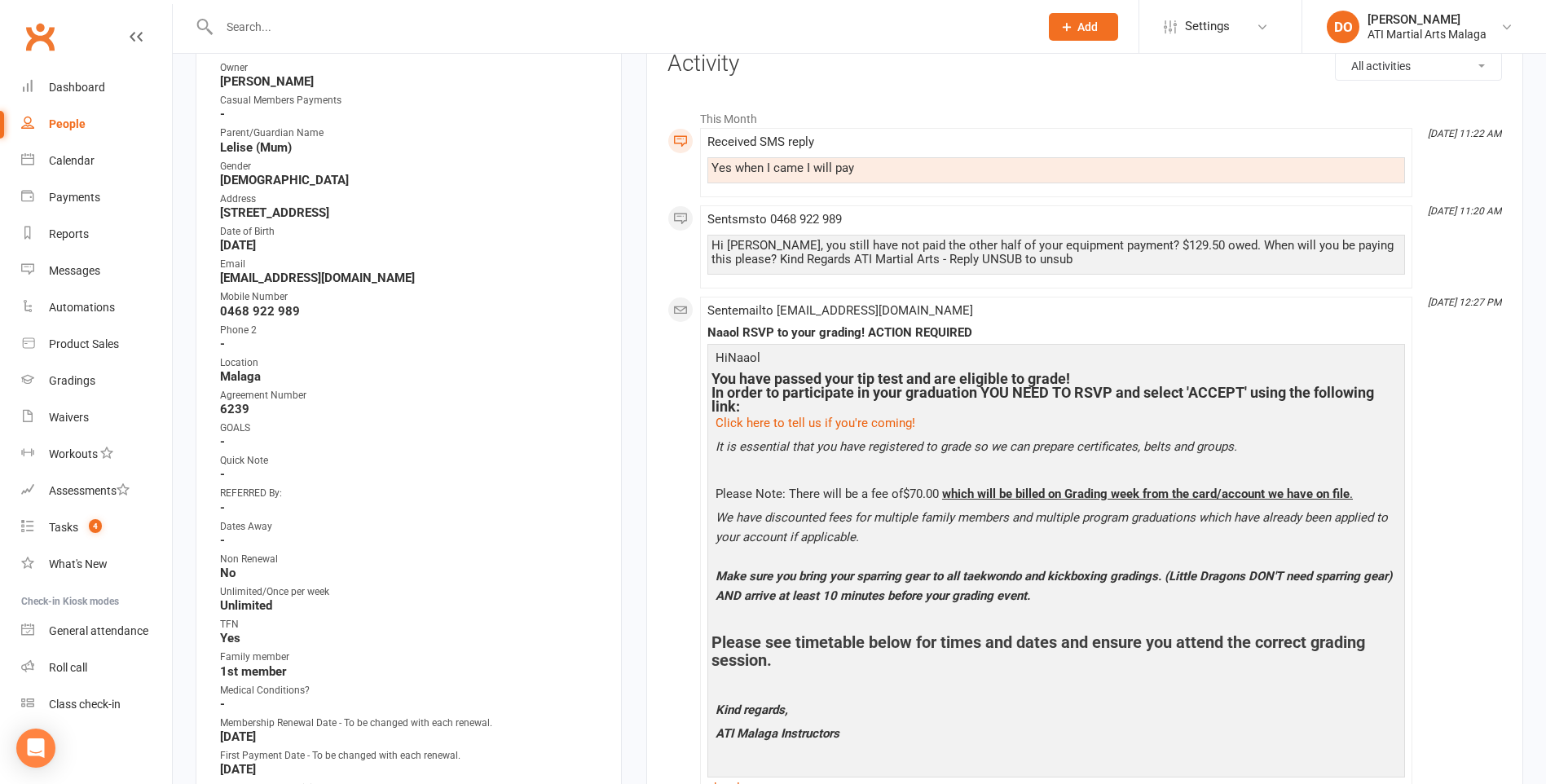
scroll to position [244, 0]
